Goal: Communication & Community: Answer question/provide support

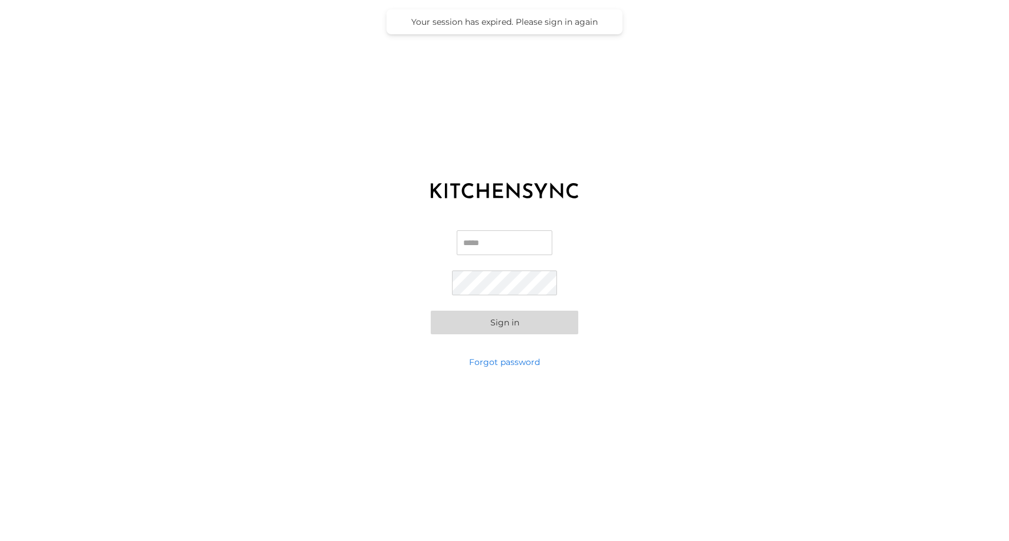
type input "**********"
click at [489, 318] on button "Sign in" at bounding box center [505, 322] width 148 height 24
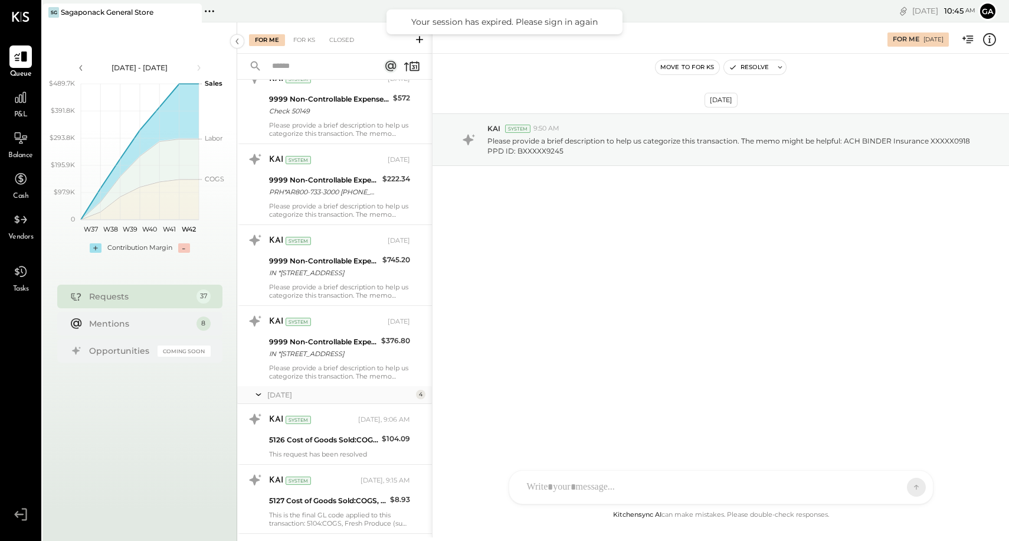
scroll to position [2634, 0]
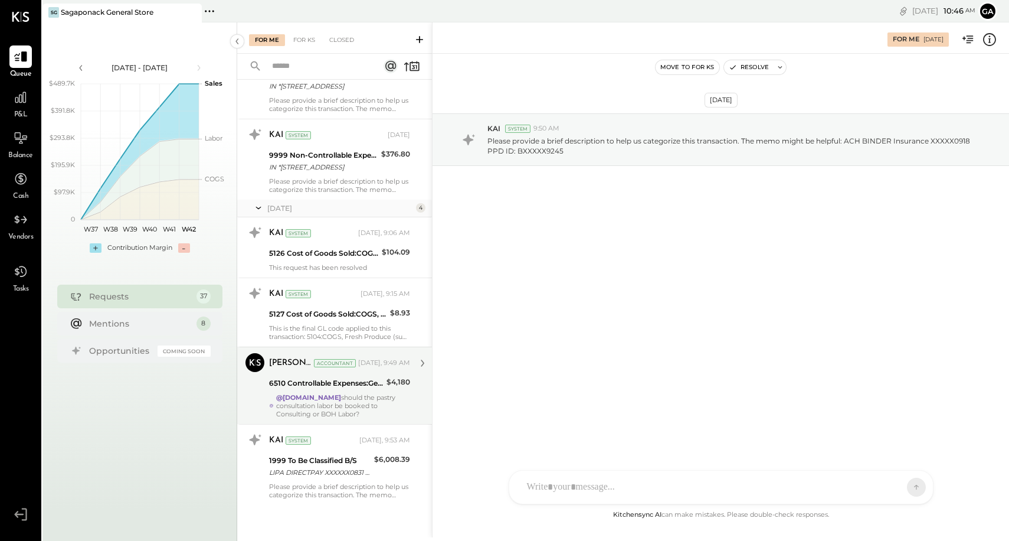
click at [373, 408] on div "@[DOMAIN_NAME] should the pastry consultation labor be booked to Consulting or …" at bounding box center [343, 405] width 134 height 25
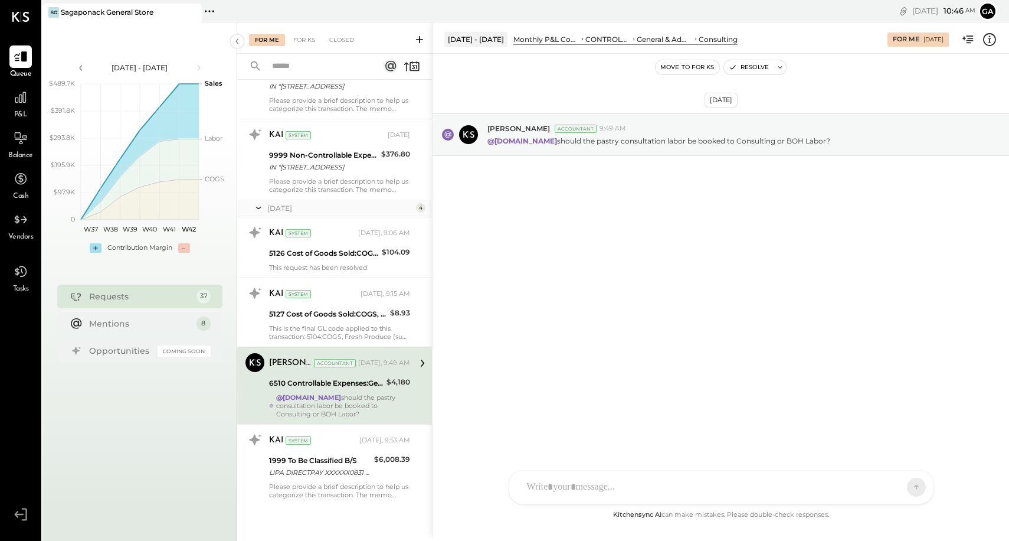
click at [602, 496] on div "SK [PERSON_NAME] D daniel G [DOMAIN_NAME] M [PERSON_NAME] JS [PERSON_NAME] T [P…" at bounding box center [721, 487] width 425 height 34
click at [889, 485] on icon at bounding box center [894, 486] width 12 height 12
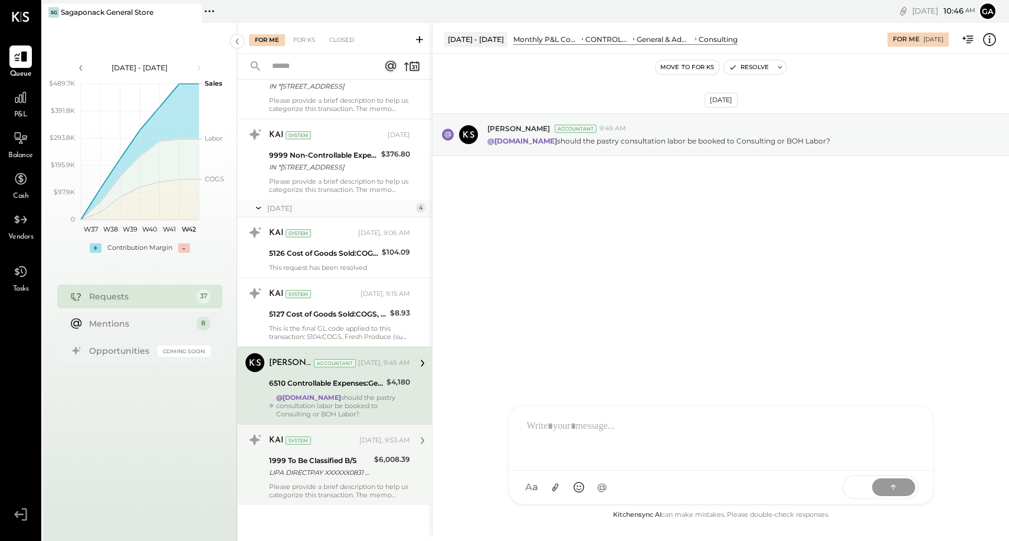
click at [340, 485] on div "Please provide a brief description to help us categorize this transaction. The …" at bounding box center [339, 490] width 141 height 17
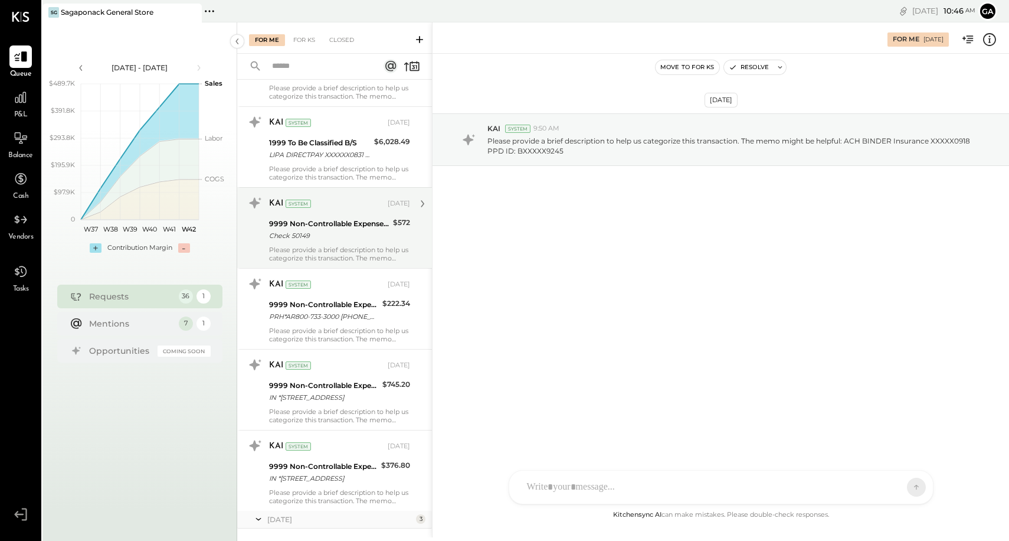
scroll to position [2281, 0]
